Goal: Task Accomplishment & Management: Manage account settings

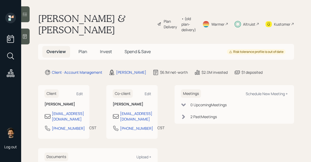
click at [105, 49] on span "Invest" at bounding box center [106, 52] width 12 height 6
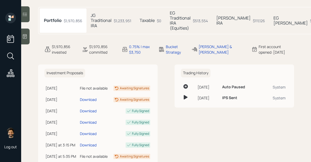
scroll to position [65, 0]
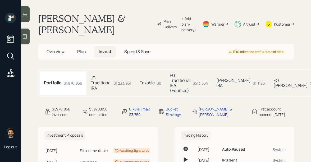
scroll to position [28, 0]
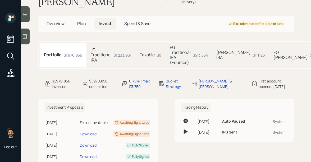
click at [107, 47] on h5 "JG Traditional IRA" at bounding box center [101, 54] width 21 height 15
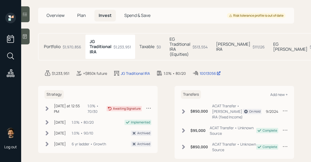
scroll to position [37, 0]
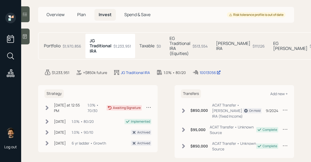
click at [185, 36] on h5 "EG Traditional IRA (Equities)" at bounding box center [179, 46] width 21 height 20
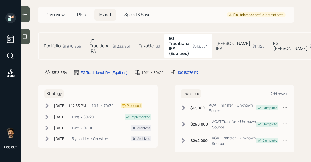
click at [222, 41] on h5 "[PERSON_NAME] IRA" at bounding box center [233, 46] width 34 height 10
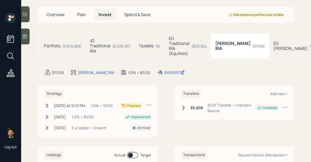
click at [197, 43] on div "$513,554" at bounding box center [199, 46] width 15 height 6
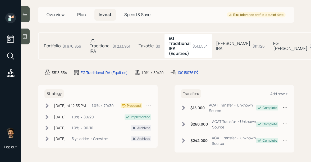
click at [147, 43] on h5 "Taxable" at bounding box center [145, 45] width 15 height 5
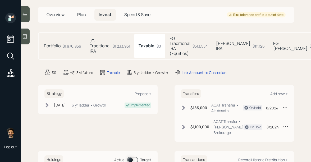
click at [119, 43] on div "$1,233,951" at bounding box center [121, 46] width 17 height 6
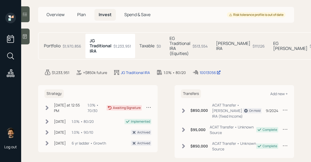
scroll to position [16, 0]
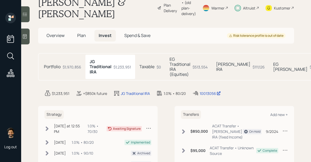
click at [60, 33] on span "Overview" at bounding box center [56, 36] width 18 height 6
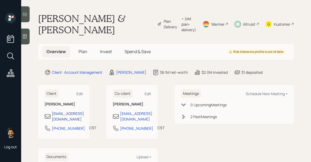
click at [61, 111] on div "jaygraver@gmail.com" at bounding box center [68, 116] width 32 height 11
select select "America/Chicago"
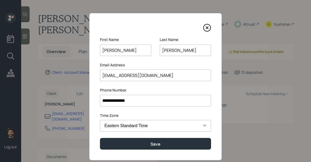
click at [117, 76] on input "jaygraver@gmail.com" at bounding box center [155, 76] width 111 height 12
paste input "graver@yahoo"
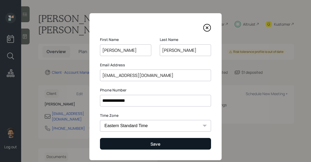
type input "[EMAIL_ADDRESS][DOMAIN_NAME]"
click at [124, 142] on button "Save" at bounding box center [155, 143] width 111 height 11
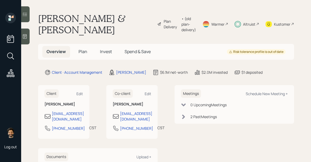
click at [107, 49] on span "Invest" at bounding box center [106, 52] width 12 height 6
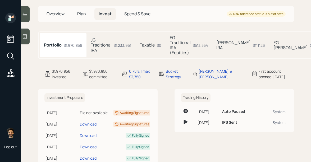
scroll to position [41, 0]
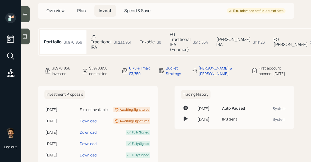
click at [110, 36] on h5 "JG Traditional IRA" at bounding box center [101, 41] width 21 height 15
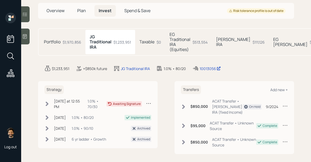
click at [58, 39] on h5 "Portfolio" at bounding box center [52, 41] width 17 height 5
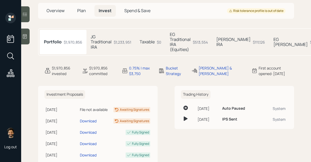
click at [115, 39] on div "$1,233,951" at bounding box center [122, 42] width 17 height 6
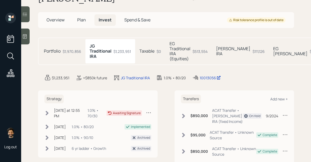
scroll to position [31, 0]
click at [43, 109] on div "Strategy [DATE] at 12:55 PM [DATE] 12:55 PM EDT 1.0% • 70/30 Awaiting Signature…" at bounding box center [97, 124] width 119 height 67
click at [45, 111] on icon at bounding box center [46, 113] width 5 height 5
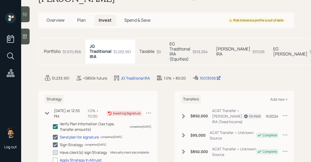
click at [117, 150] on div "Manually mark as complete" at bounding box center [129, 152] width 39 height 4
checkbox input "true"
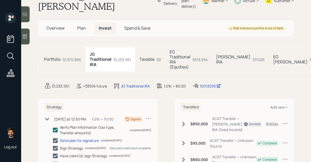
scroll to position [31, 0]
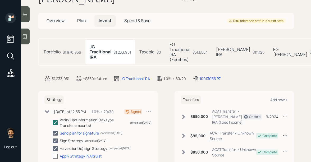
click at [56, 154] on div at bounding box center [55, 156] width 5 height 5
click at [53, 156] on input "checkbox" at bounding box center [53, 156] width 0 height 0
checkbox input "true"
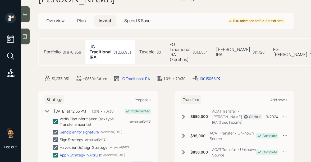
click at [174, 42] on h5 "EG Traditional IRA (Equities)" at bounding box center [179, 52] width 21 height 20
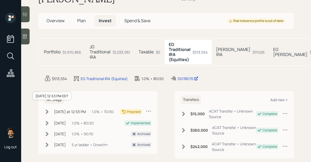
click at [59, 109] on div "[DATE] at 12:53 PM" at bounding box center [70, 112] width 32 height 6
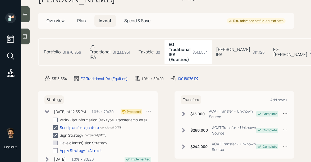
click at [57, 118] on div at bounding box center [55, 120] width 5 height 5
click at [53, 120] on input "checkbox" at bounding box center [53, 120] width 0 height 0
checkbox input "true"
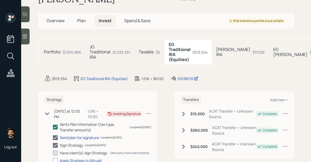
click at [118, 151] on div "Manually mark as complete" at bounding box center [129, 153] width 39 height 4
checkbox input "true"
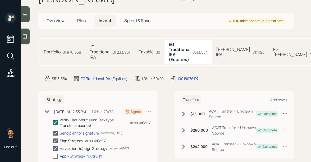
click at [56, 154] on div at bounding box center [55, 156] width 5 height 5
click at [53, 156] on input "checkbox" at bounding box center [53, 156] width 0 height 0
checkbox input "true"
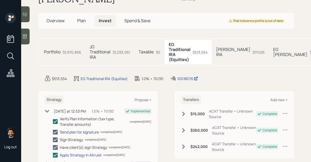
click at [252, 49] on div "$111,126" at bounding box center [258, 52] width 12 height 6
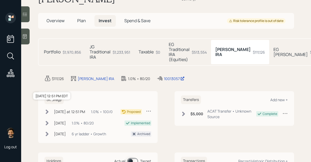
click at [68, 109] on div "[DATE] at 12:51 PM" at bounding box center [69, 112] width 31 height 6
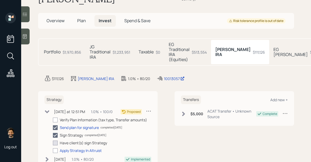
click at [63, 117] on div "Verify Plan Information (tax type, Transfer amounts)" at bounding box center [103, 120] width 87 height 6
click at [58, 117] on label at bounding box center [56, 120] width 7 height 6
click at [53, 120] on input "checkbox" at bounding box center [53, 120] width 0 height 0
checkbox input "true"
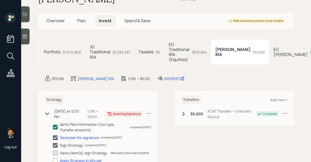
click at [115, 151] on div "Manually mark as complete" at bounding box center [129, 153] width 39 height 4
checkbox input "true"
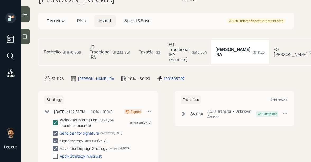
click at [56, 154] on div at bounding box center [55, 156] width 5 height 5
click at [53, 156] on input "checkbox" at bounding box center [53, 156] width 0 height 0
checkbox input "true"
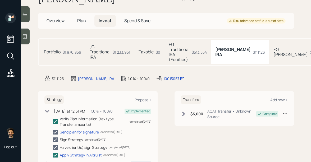
click at [273, 47] on h5 "EG [PERSON_NAME]" at bounding box center [290, 52] width 34 height 10
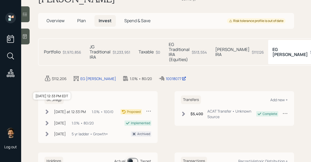
click at [72, 109] on div "[DATE] at 12:33 PM" at bounding box center [70, 112] width 32 height 6
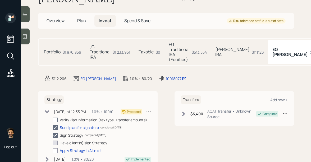
click at [55, 118] on div at bounding box center [55, 120] width 5 height 5
click at [53, 120] on input "checkbox" at bounding box center [53, 120] width 0 height 0
checkbox input "true"
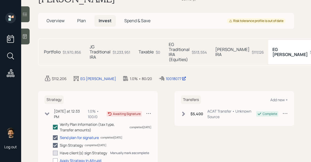
click at [113, 151] on div "Manually mark as complete" at bounding box center [129, 153] width 39 height 4
checkbox input "true"
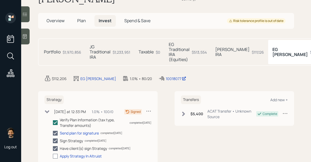
click at [57, 154] on div at bounding box center [55, 156] width 5 height 5
click at [53, 156] on input "checkbox" at bounding box center [53, 156] width 0 height 0
checkbox input "true"
